Goal: Ask a question: Seek information or help from site administrators or community

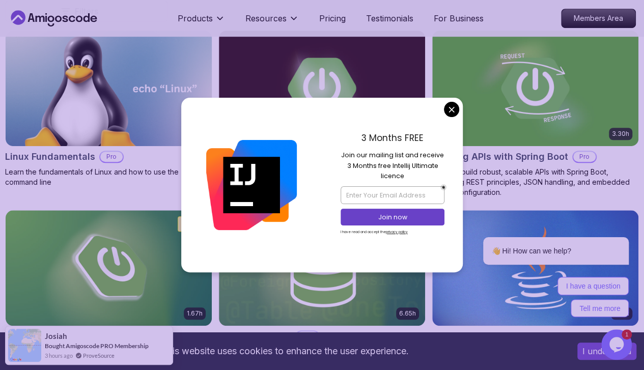
scroll to position [322, 0]
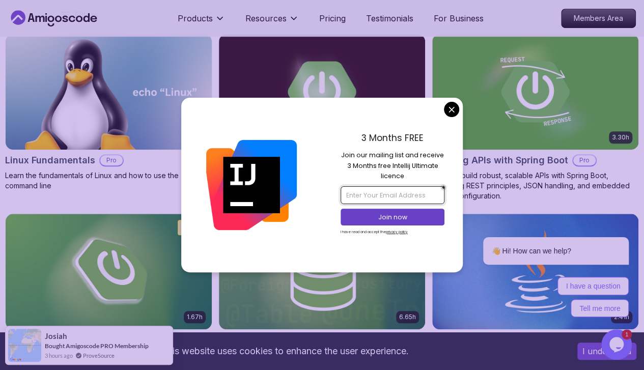
click at [358, 194] on input "email" at bounding box center [392, 194] width 104 height 17
type input "haxacc46@gmail.com"
click at [391, 213] on p "Join now" at bounding box center [392, 217] width 84 height 9
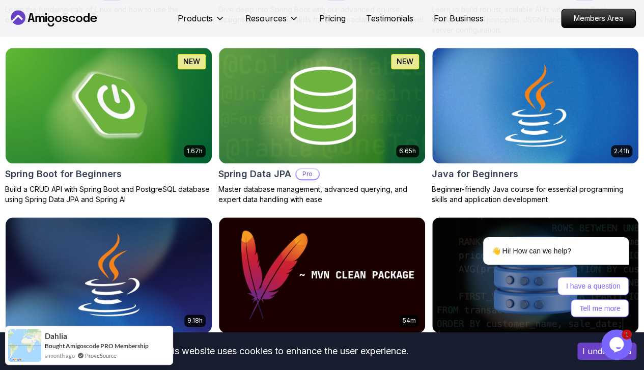
scroll to position [488, 0]
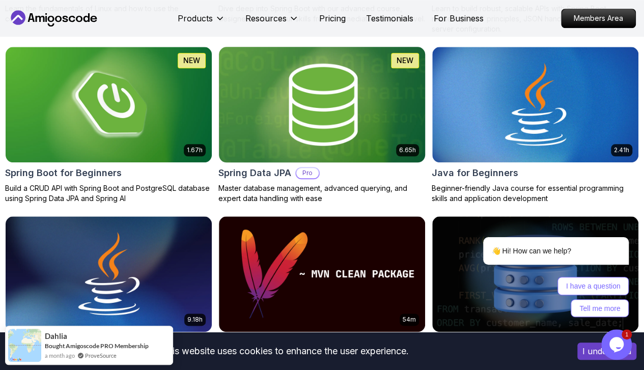
click at [386, 67] on img at bounding box center [322, 104] width 216 height 121
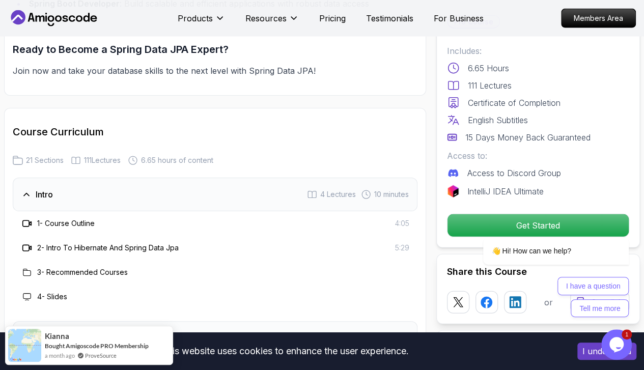
scroll to position [1206, 0]
click at [205, 224] on div "1 - Course Outline 4:05" at bounding box center [215, 224] width 388 height 12
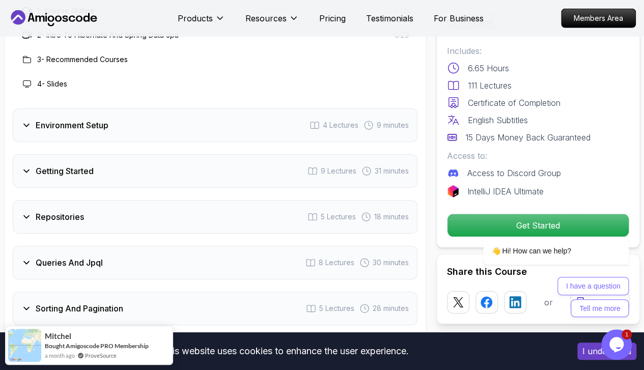
scroll to position [1420, 0]
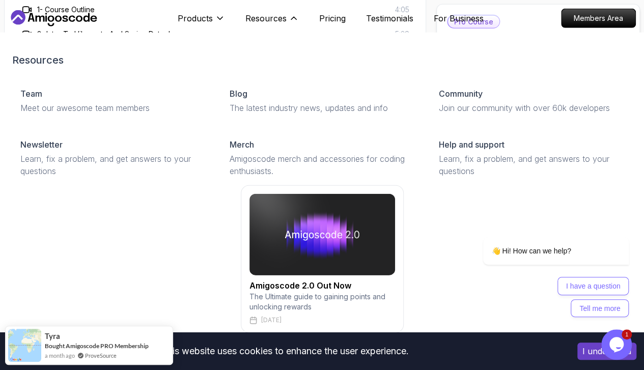
click at [256, 238] on div "Resources Team Meet our awesome team members Blog The latest industry news, upd…" at bounding box center [321, 193] width 619 height 320
click at [293, 13] on button "Resources" at bounding box center [271, 22] width 53 height 20
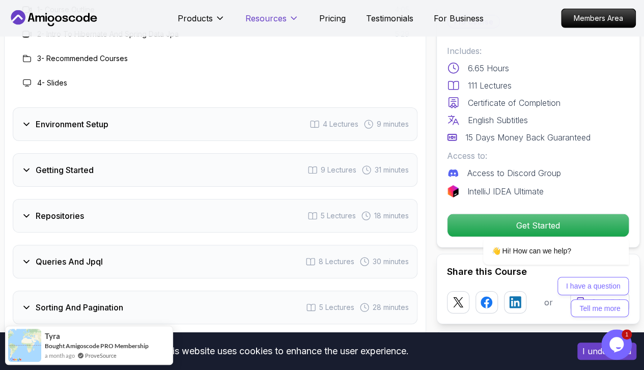
click at [293, 16] on icon at bounding box center [293, 18] width 10 height 10
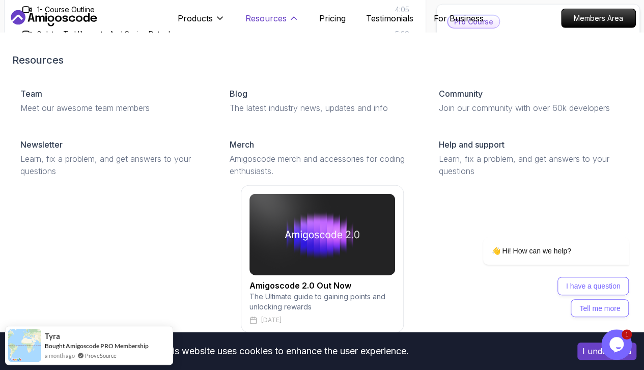
click at [293, 16] on icon at bounding box center [293, 18] width 10 height 10
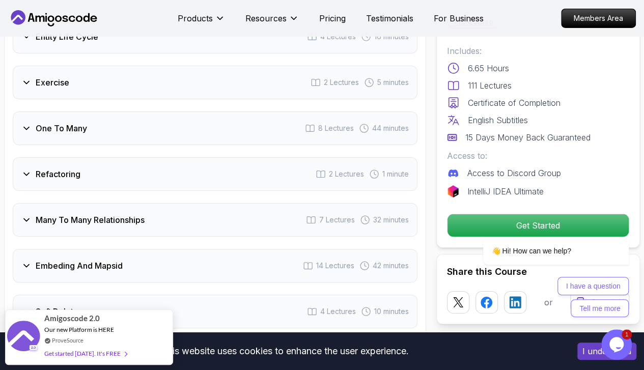
scroll to position [1838, 0]
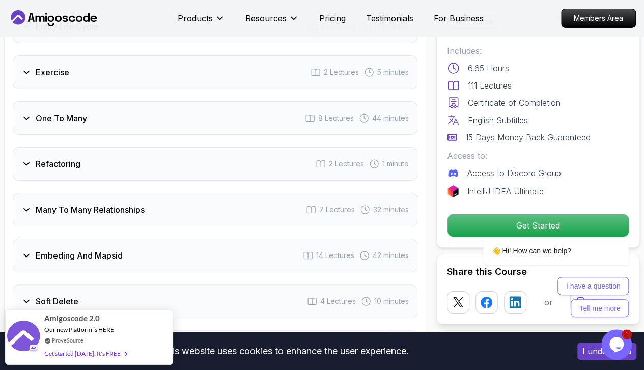
click at [31, 72] on div "Exercise" at bounding box center [45, 72] width 48 height 12
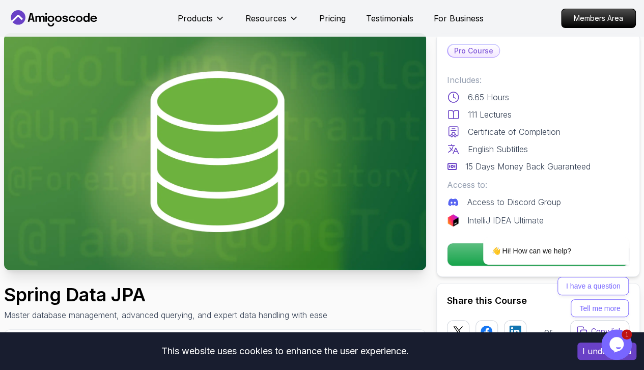
scroll to position [0, 0]
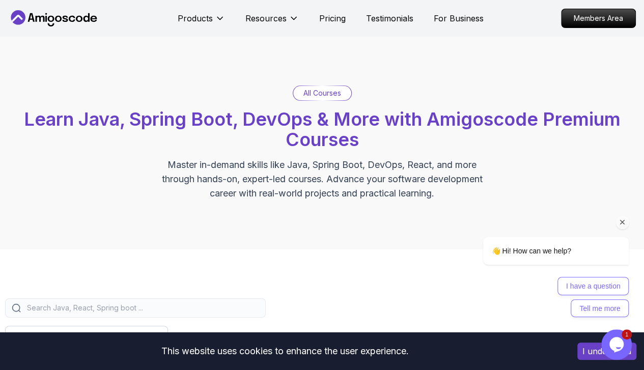
click at [515, 248] on span "👋 Hi! How can we help?" at bounding box center [530, 251] width 79 height 8
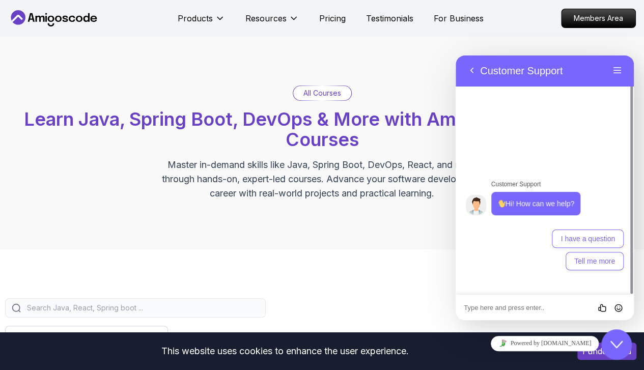
click at [455, 55] on textarea at bounding box center [455, 55] width 0 height 0
type textarea "can u show me code in spring data jpa"
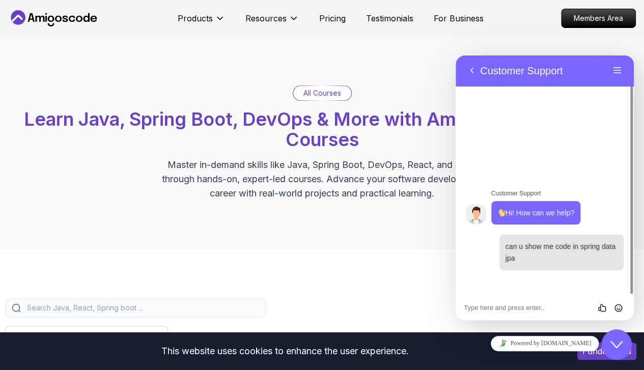
click at [259, 312] on input "search" at bounding box center [142, 308] width 234 height 10
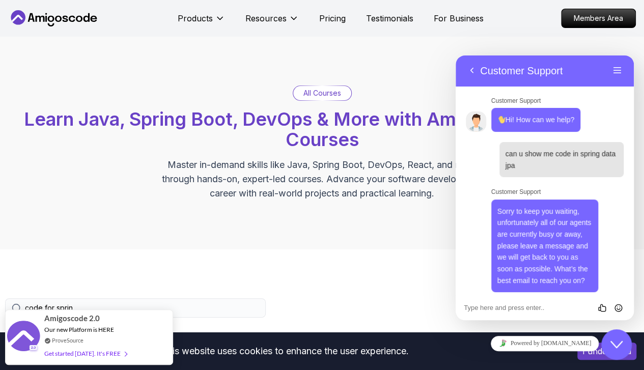
scroll to position [200, 0]
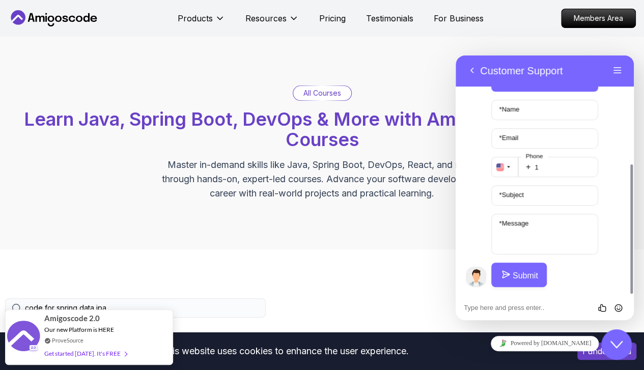
type input "code for spring data jpa"
click at [469, 67] on button "Back" at bounding box center [471, 70] width 16 height 15
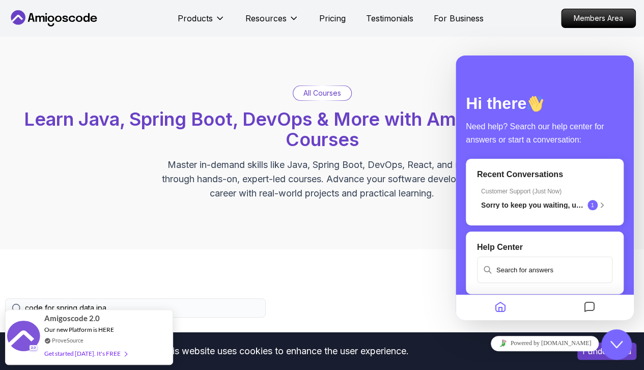
scroll to position [175, 0]
click at [424, 67] on div "All Courses Learn Java, Spring Boot, DevOps & More with Amigoscode Premium Cour…" at bounding box center [322, 143] width 644 height 213
click at [502, 308] on icon "Home" at bounding box center [500, 308] width 12 height 20
drag, startPoint x: 502, startPoint y: 308, endPoint x: 586, endPoint y: 307, distance: 83.9
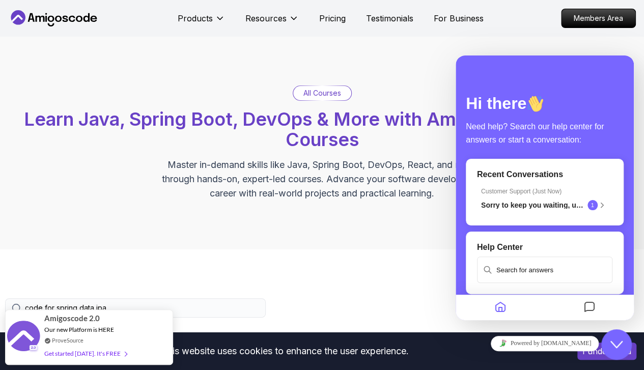
click at [586, 307] on div at bounding box center [544, 307] width 178 height 25
click at [586, 307] on icon "Messages" at bounding box center [589, 308] width 12 height 20
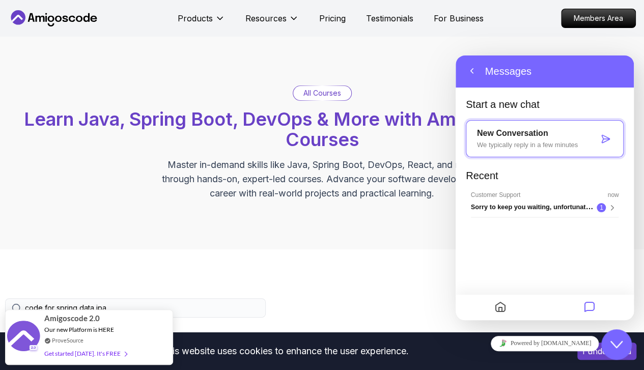
click at [616, 63] on div "Back Messages" at bounding box center [544, 71] width 162 height 16
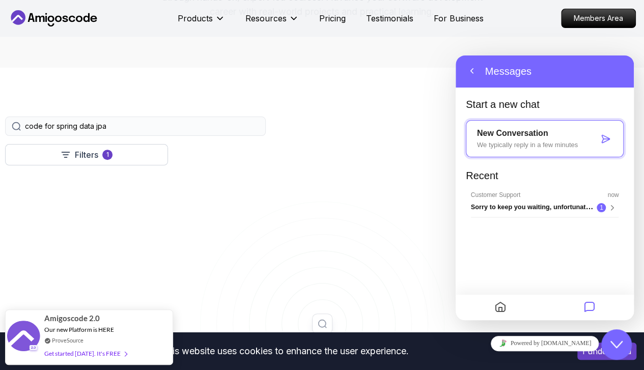
scroll to position [182, 0]
click at [297, 123] on div "Filters 1 code for spring data jpa" at bounding box center [321, 125] width 633 height 19
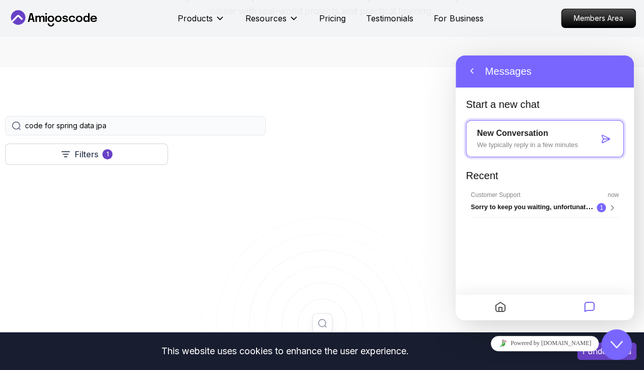
click at [21, 130] on icon at bounding box center [16, 125] width 9 height 9
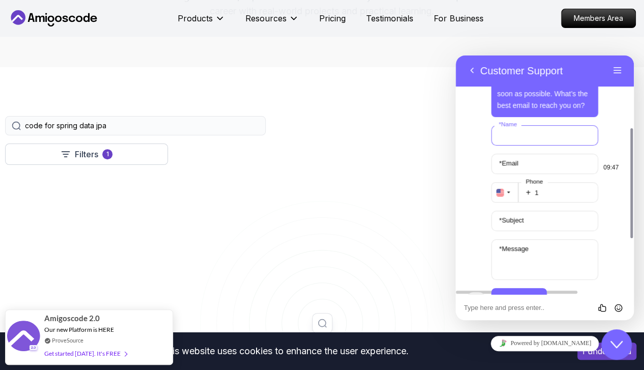
click at [542, 133] on input "* Name" at bounding box center [544, 135] width 107 height 20
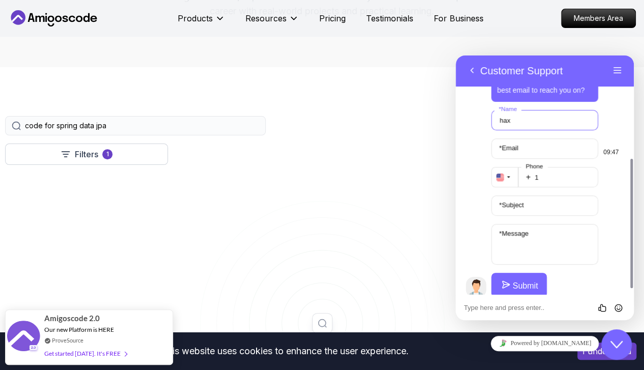
type input "hax"
click at [514, 145] on label "* Email" at bounding box center [508, 148] width 29 height 8
click at [514, 145] on input "* Email" at bounding box center [544, 148] width 107 height 20
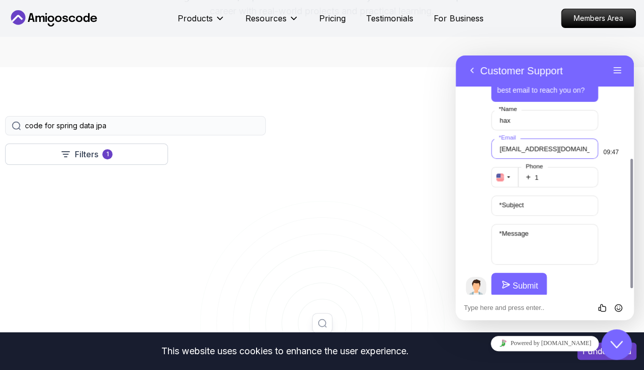
type input "haxacc46@gamil.com"
click at [510, 175] on icon "button" at bounding box center [508, 177] width 6 height 12
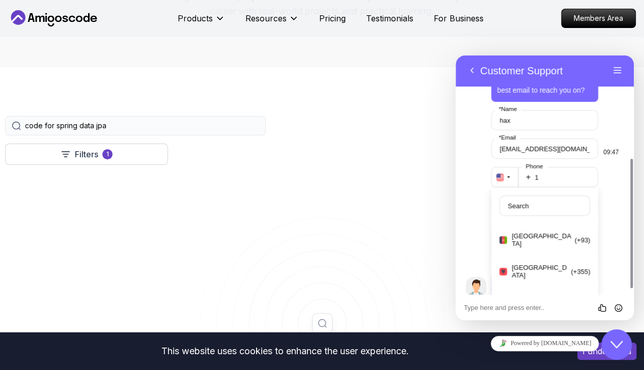
click at [510, 175] on icon "button" at bounding box center [508, 177] width 6 height 12
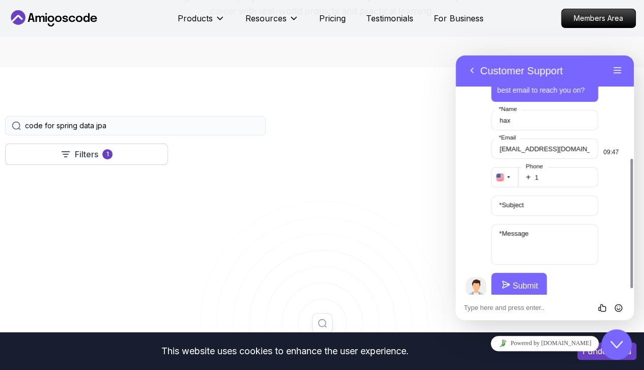
click at [510, 175] on icon "button" at bounding box center [508, 177] width 6 height 12
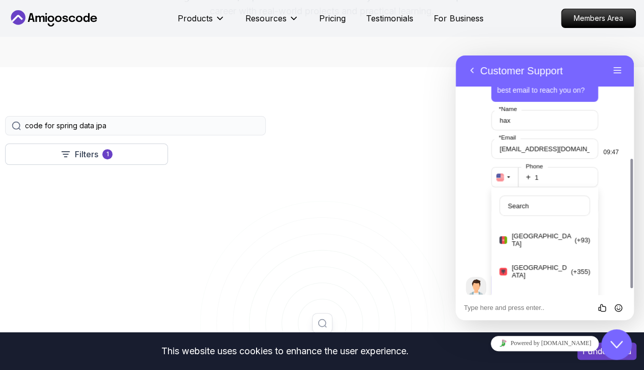
click at [510, 175] on icon "button" at bounding box center [508, 177] width 6 height 12
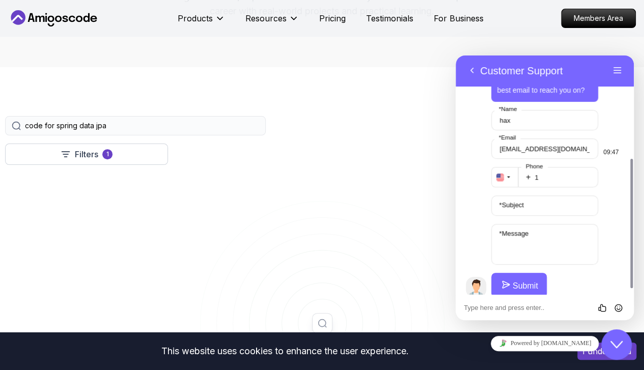
click at [510, 175] on icon "button" at bounding box center [508, 177] width 6 height 12
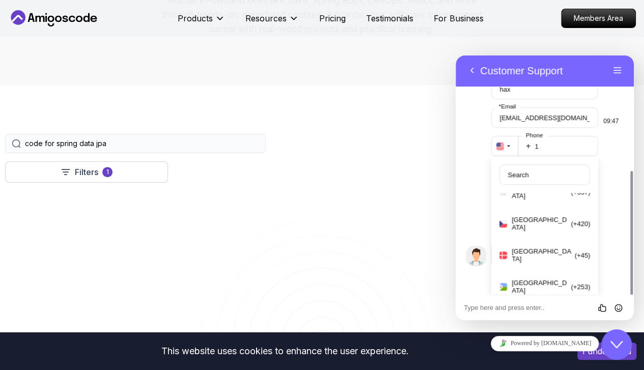
scroll to position [1785, 0]
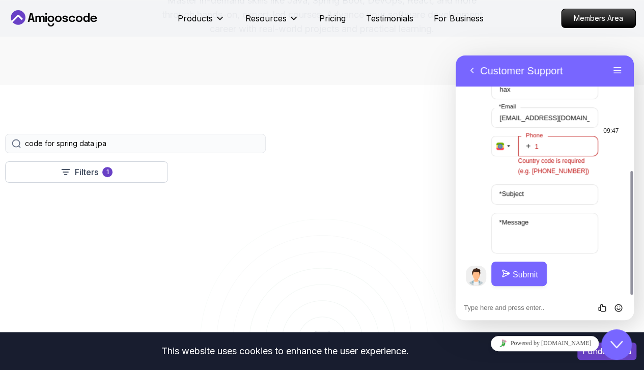
click at [557, 143] on input "1" at bounding box center [558, 146] width 80 height 20
type input "251924735506"
click at [538, 197] on input "* Subject" at bounding box center [544, 194] width 107 height 20
type input "code"
click at [524, 224] on label "* Message" at bounding box center [513, 222] width 39 height 8
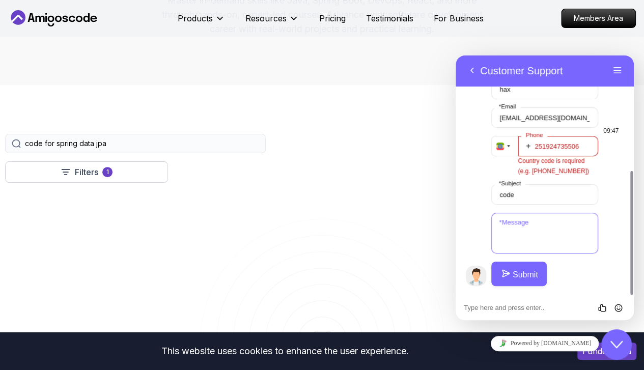
click at [524, 224] on textarea "* Message" at bounding box center [544, 233] width 107 height 41
type textarea "show me code"
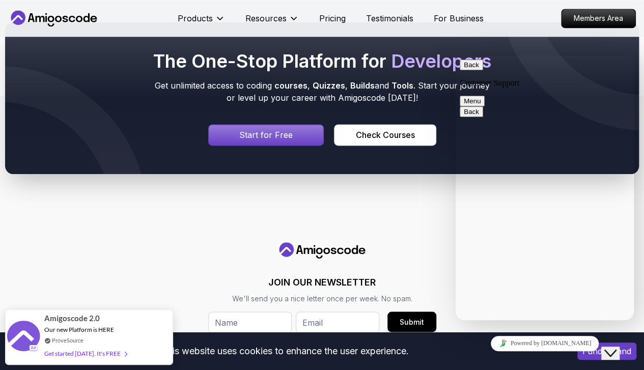
scroll to position [753, 0]
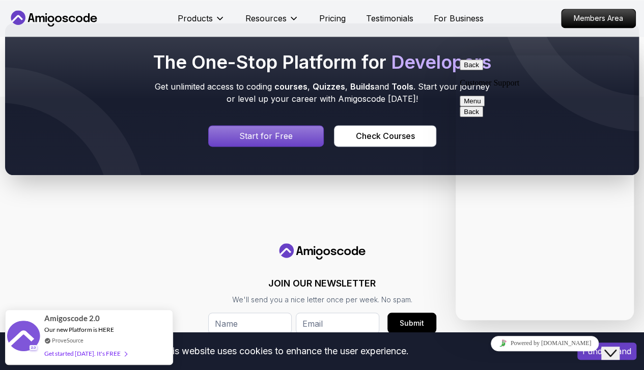
click at [249, 142] on p "Start for Free" at bounding box center [265, 136] width 53 height 12
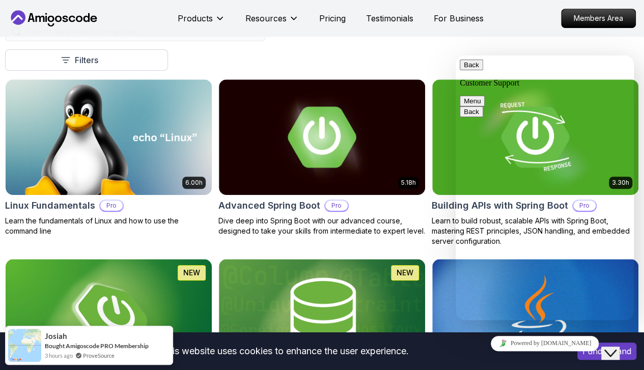
scroll to position [276, 0]
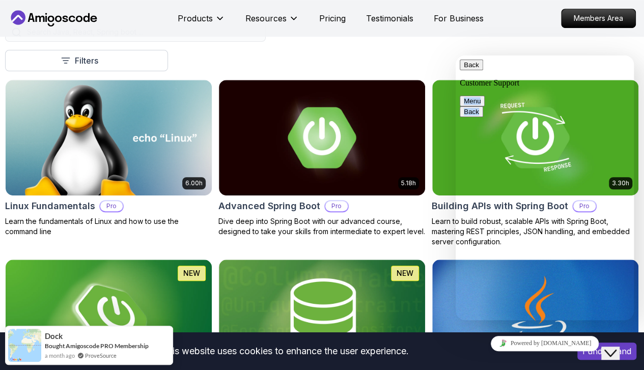
drag, startPoint x: 624, startPoint y: 56, endPoint x: 521, endPoint y: 33, distance: 105.0
click html "Back Customer Support Menu Back Rate this chat Insert emoji Customer Support Hi…"
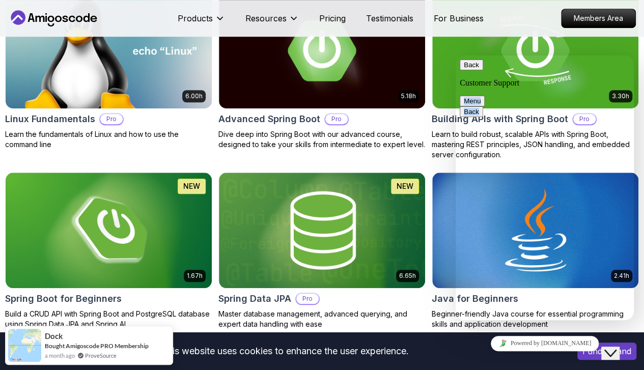
scroll to position [363, 0]
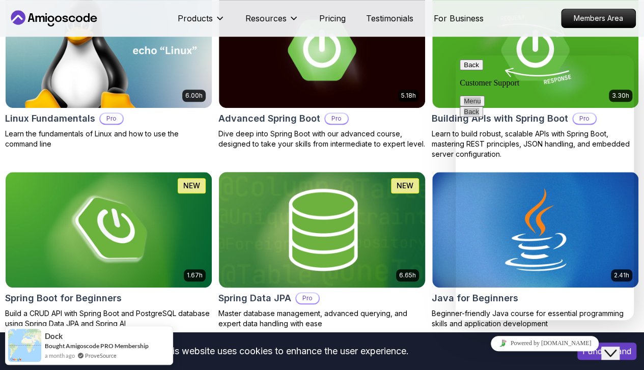
click at [398, 180] on img at bounding box center [322, 229] width 216 height 121
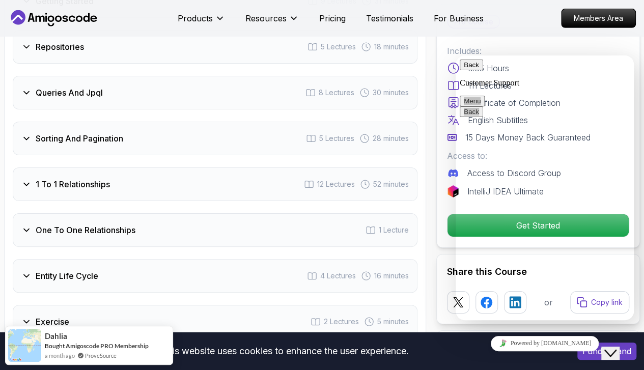
scroll to position [1590, 0]
click at [24, 133] on icon at bounding box center [26, 138] width 10 height 10
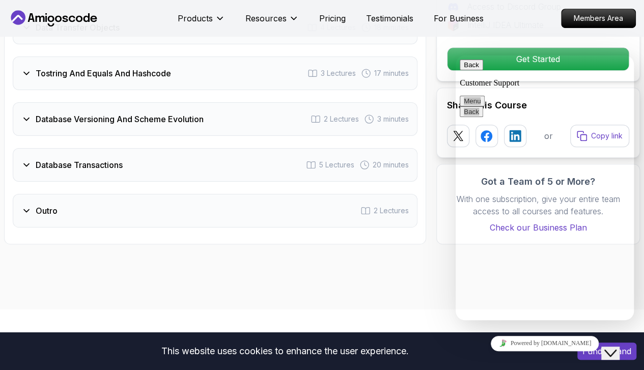
scroll to position [2229, 0]
click at [20, 196] on div "Outro 2 Lectures" at bounding box center [215, 210] width 404 height 34
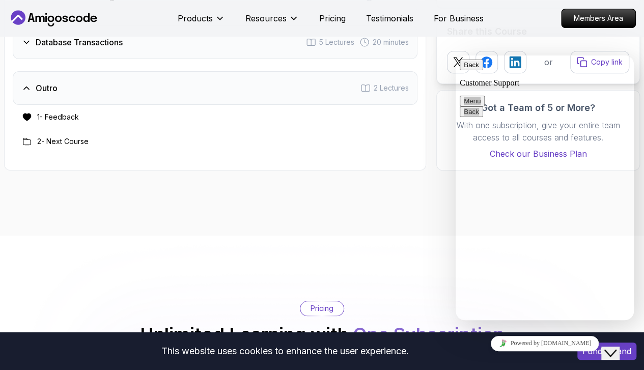
scroll to position [2107, 0]
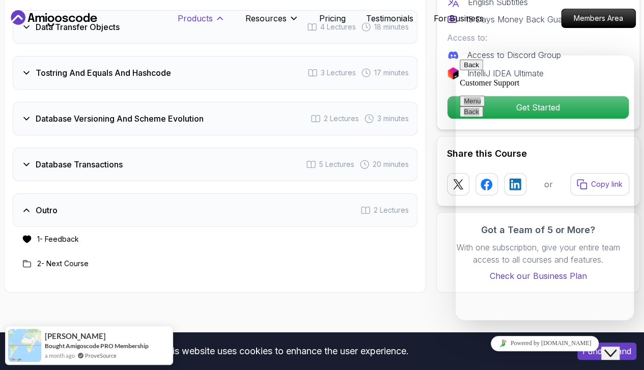
click at [206, 15] on p "Products" at bounding box center [195, 18] width 35 height 12
